Goal: Task Accomplishment & Management: Use online tool/utility

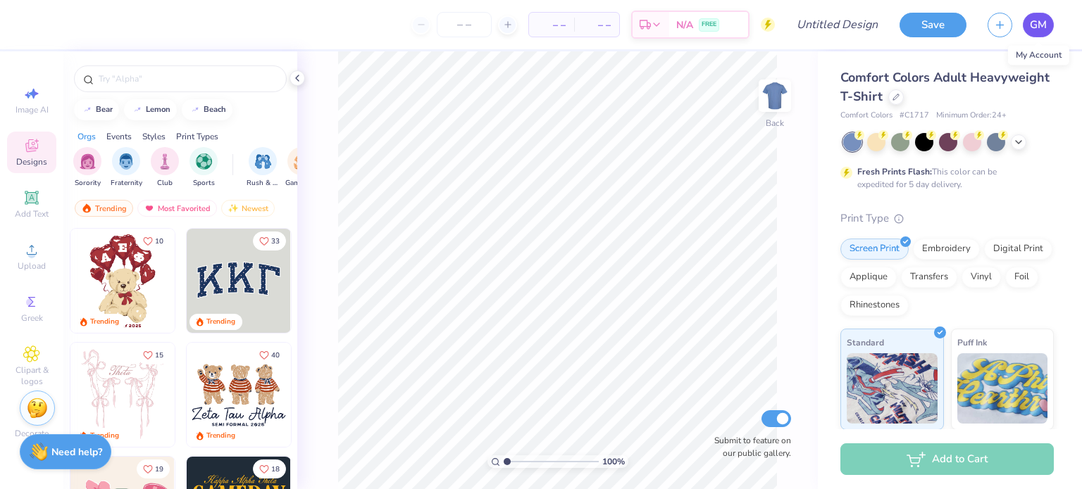
click at [1031, 30] on span "GM" at bounding box center [1038, 25] width 17 height 16
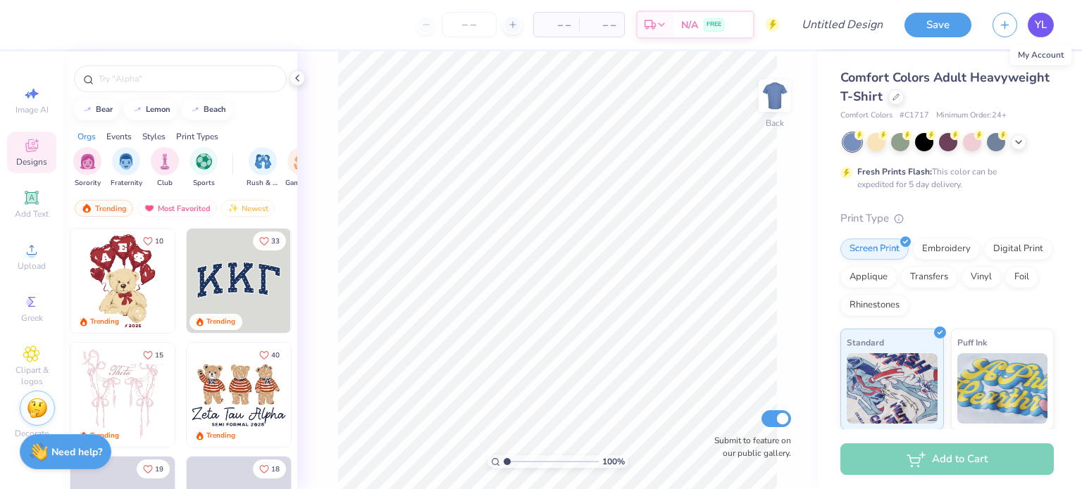
click at [1044, 30] on span "YL" at bounding box center [1040, 25] width 12 height 16
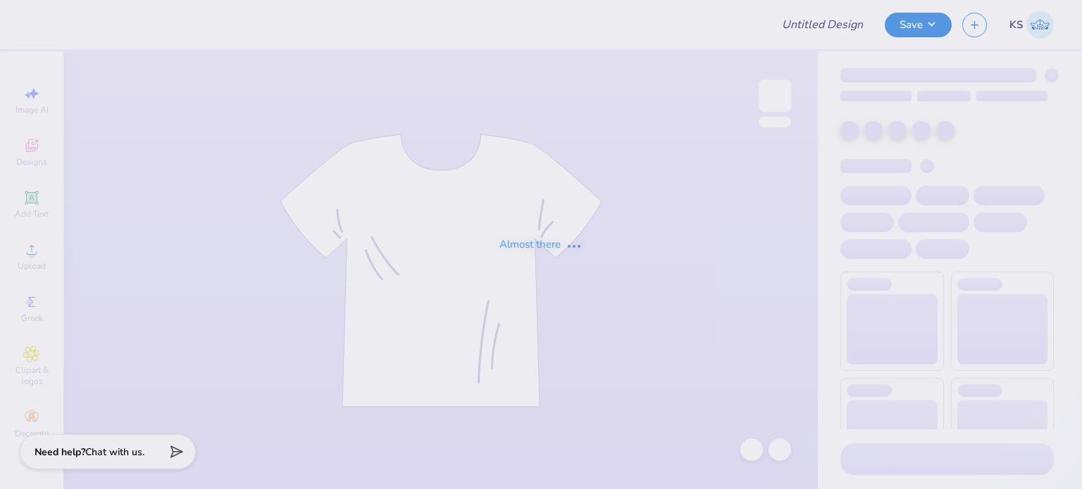
type input "Kappa Theta baby tees!"
type input "24"
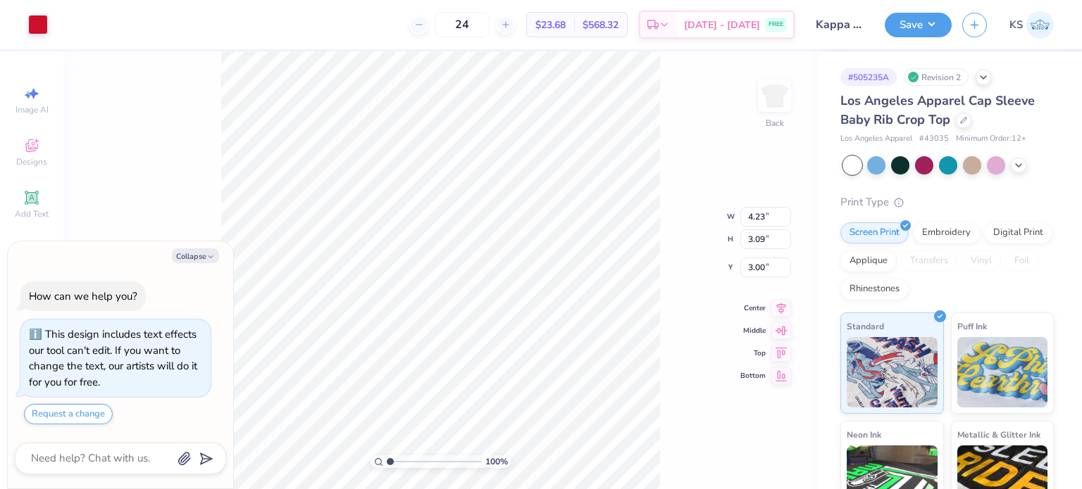
type textarea "x"
type input "5.23"
type input "3.82"
click at [921, 29] on button "Save" at bounding box center [917, 23] width 67 height 25
type textarea "x"
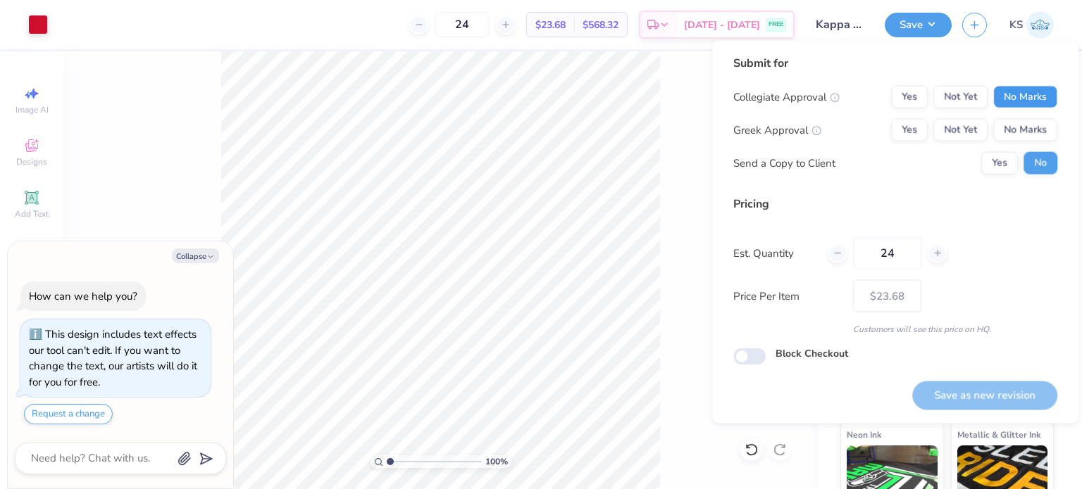
click at [1022, 91] on button "No Marks" at bounding box center [1025, 97] width 64 height 23
click at [1028, 129] on button "No Marks" at bounding box center [1025, 130] width 64 height 23
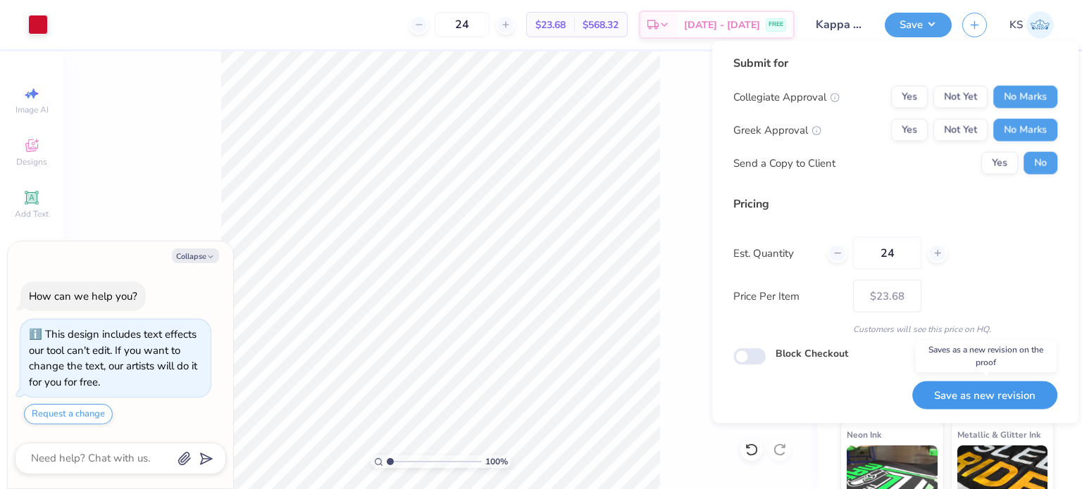
click at [1000, 395] on button "Save as new revision" at bounding box center [984, 395] width 145 height 29
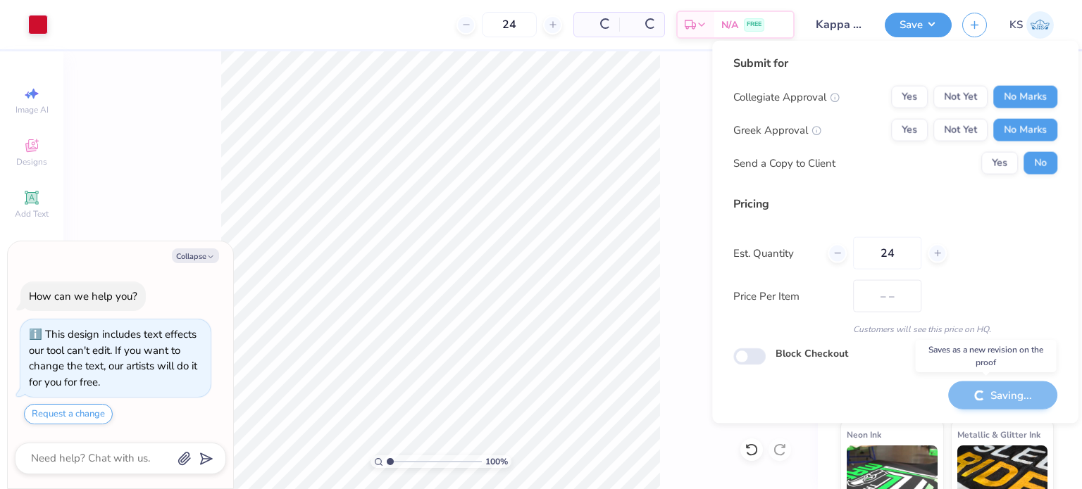
type input "$23.68"
type textarea "x"
